Goal: Find specific page/section: Find specific page/section

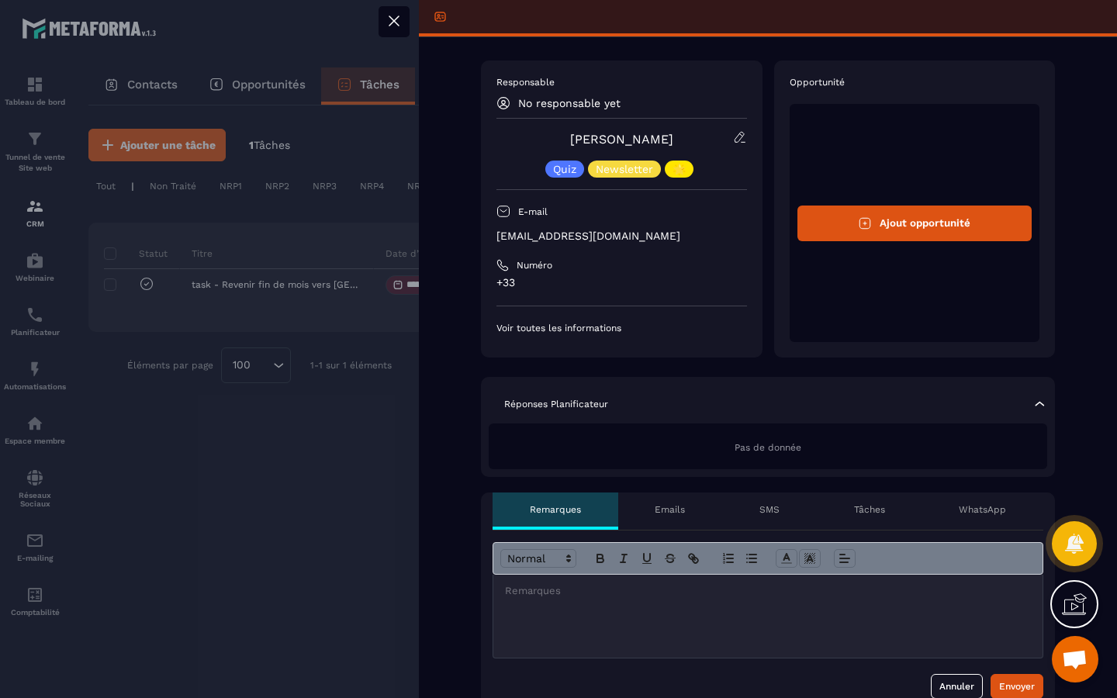
click at [391, 22] on icon at bounding box center [394, 21] width 19 height 19
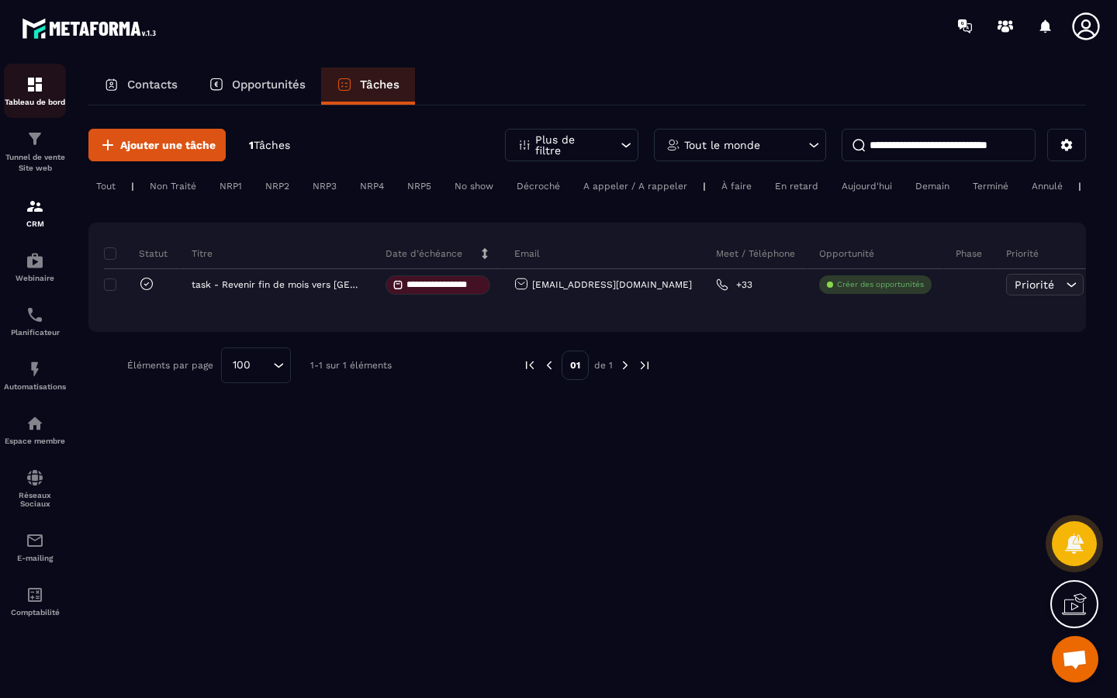
click at [28, 89] on img at bounding box center [35, 84] width 19 height 19
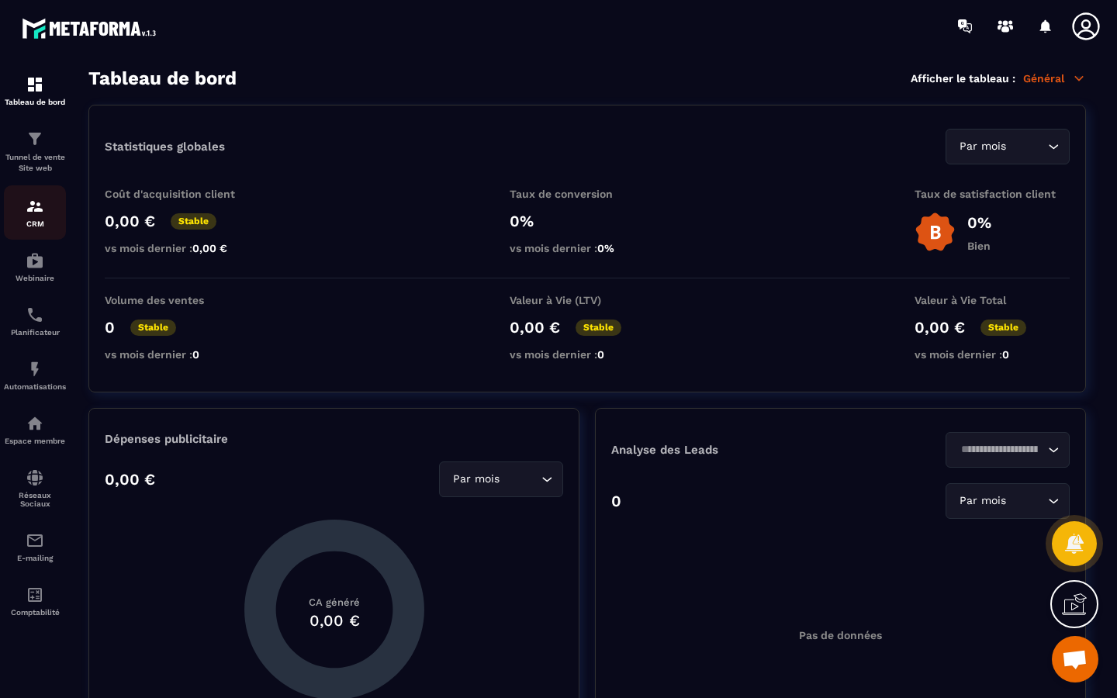
click at [29, 218] on div "CRM" at bounding box center [35, 212] width 62 height 31
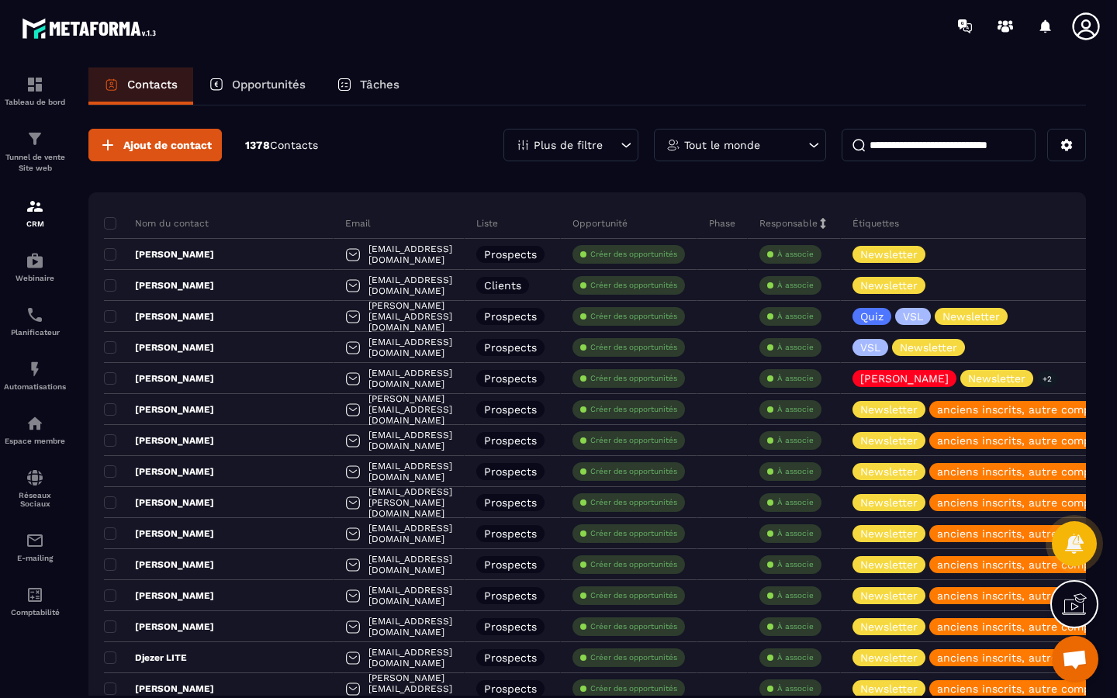
click at [603, 144] on div "Plus de filtre" at bounding box center [570, 145] width 135 height 33
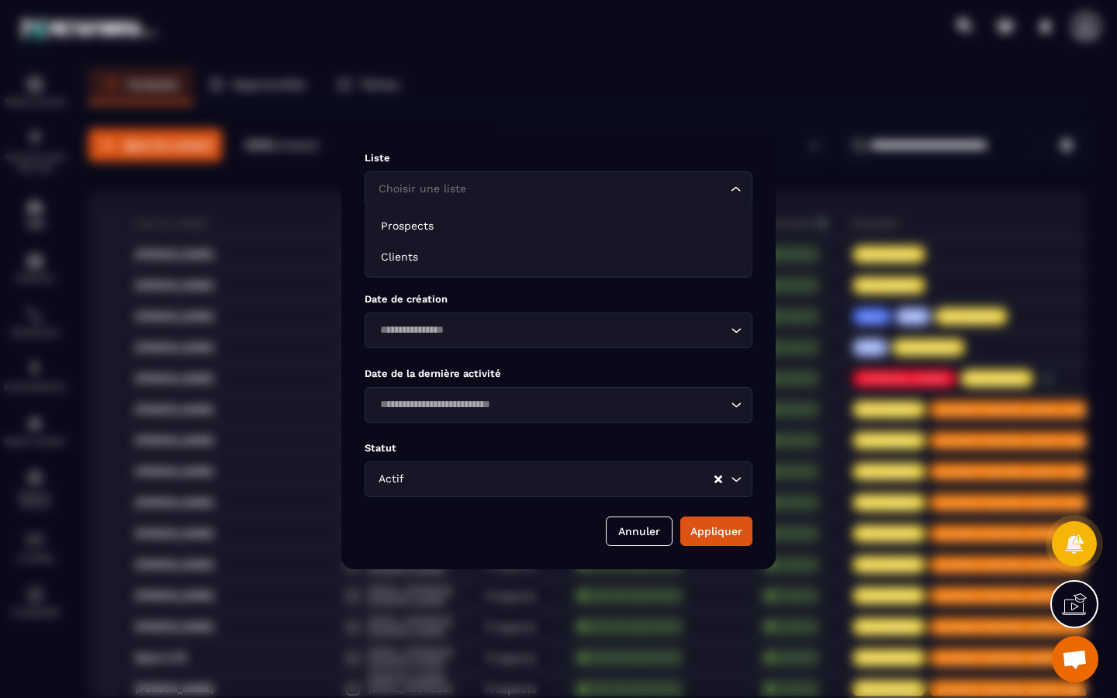
click at [485, 190] on input "Search for option" at bounding box center [551, 189] width 352 height 17
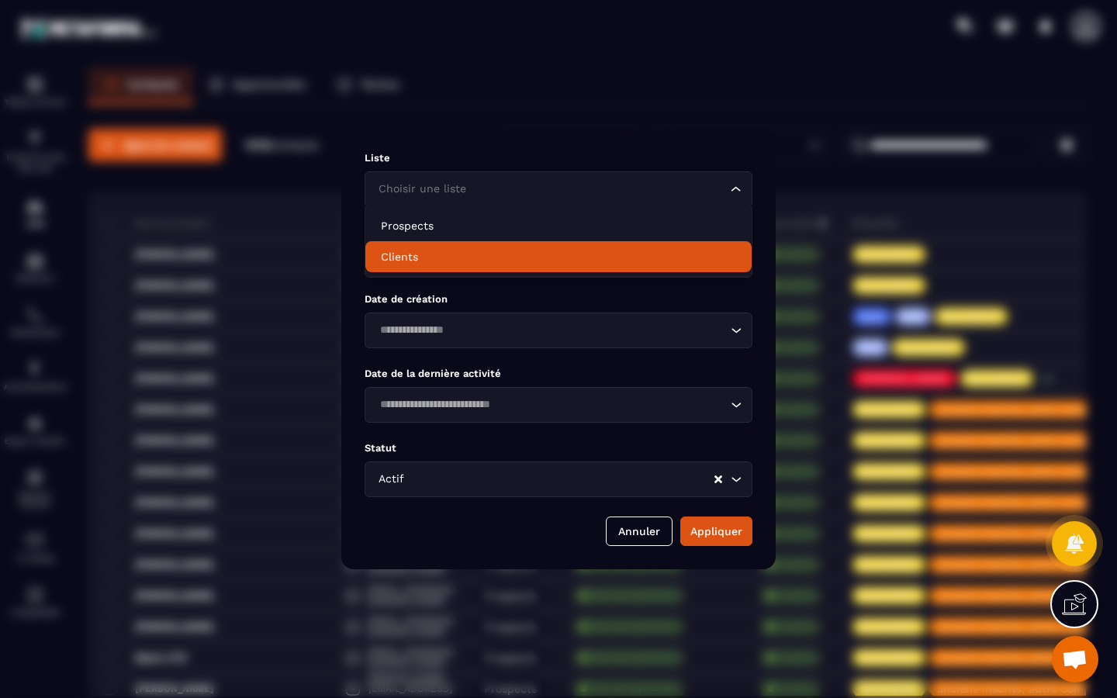
click at [461, 247] on li "Clients" at bounding box center [558, 256] width 386 height 31
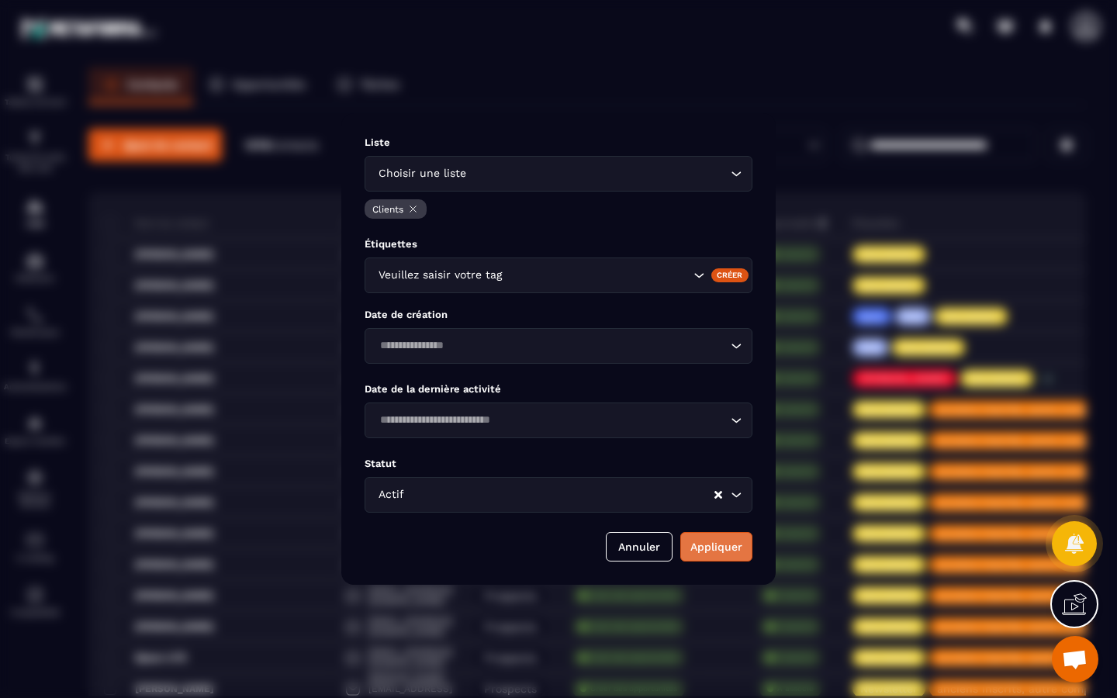
click at [737, 561] on button "Appliquer" at bounding box center [716, 546] width 72 height 29
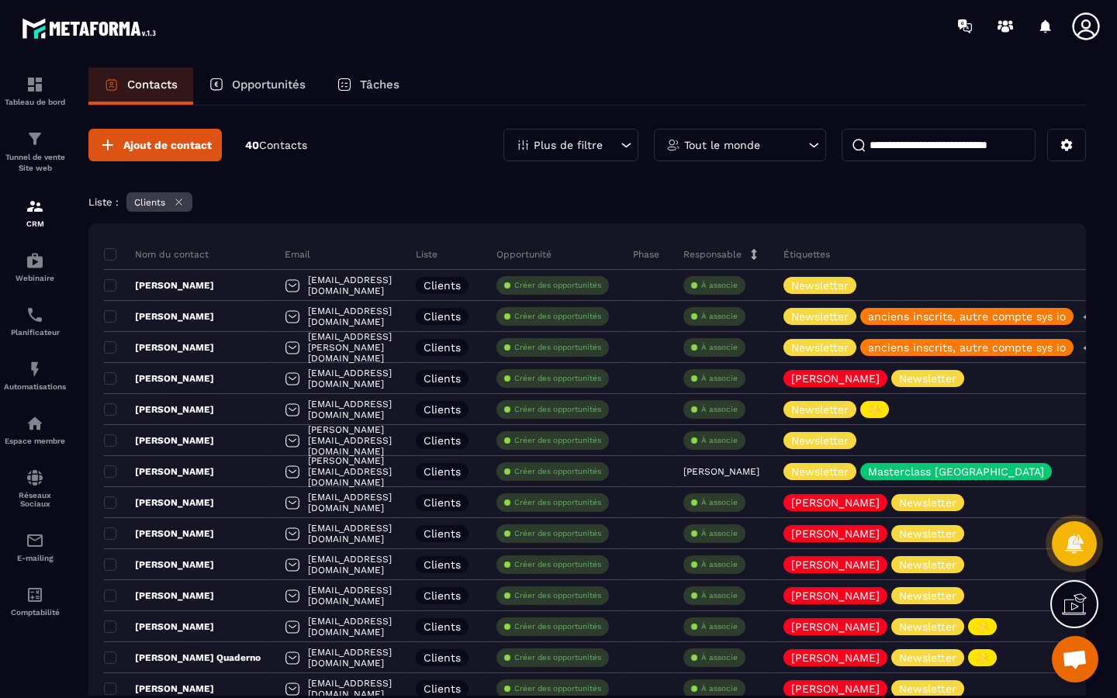
click at [352, 81] on icon at bounding box center [345, 85] width 16 height 16
